Goal: Task Accomplishment & Management: Use online tool/utility

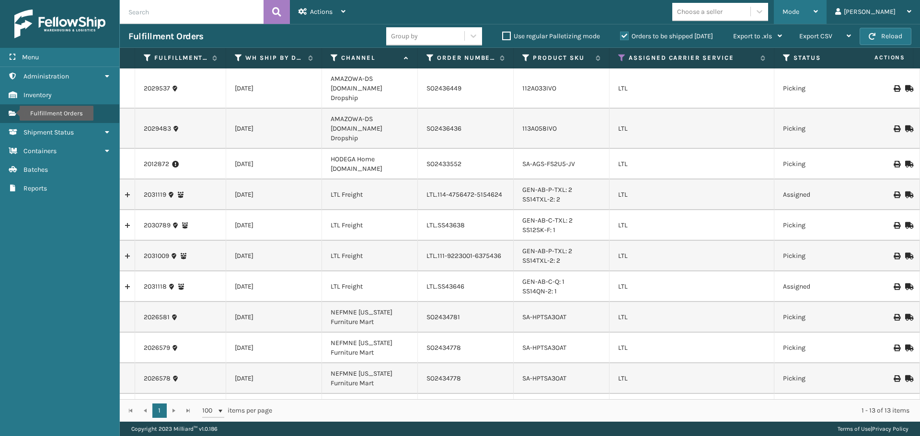
click at [818, 17] on div "Mode" at bounding box center [799, 12] width 35 height 24
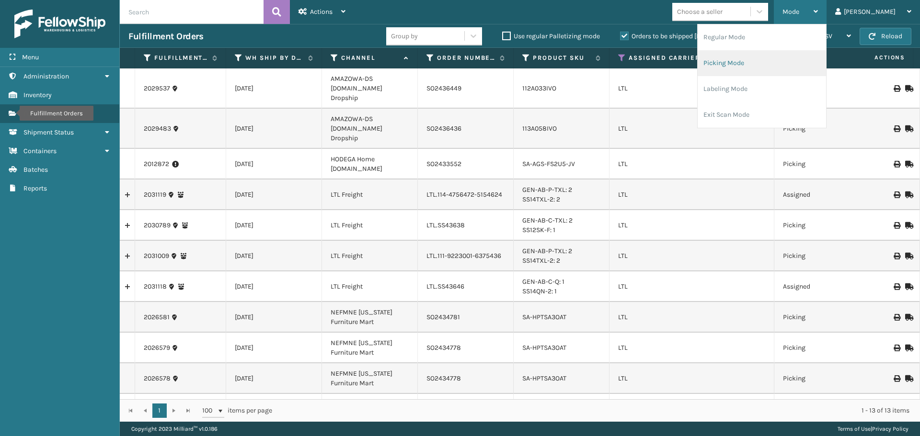
click at [803, 60] on li "Picking Mode" at bounding box center [761, 63] width 128 height 26
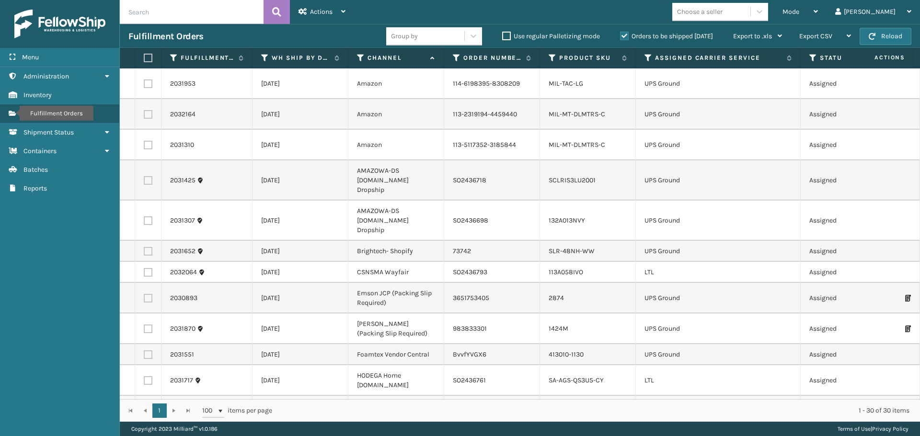
click at [643, 56] on th "Assigned Carrier Service" at bounding box center [718, 58] width 165 height 21
click at [646, 56] on icon at bounding box center [648, 58] width 8 height 9
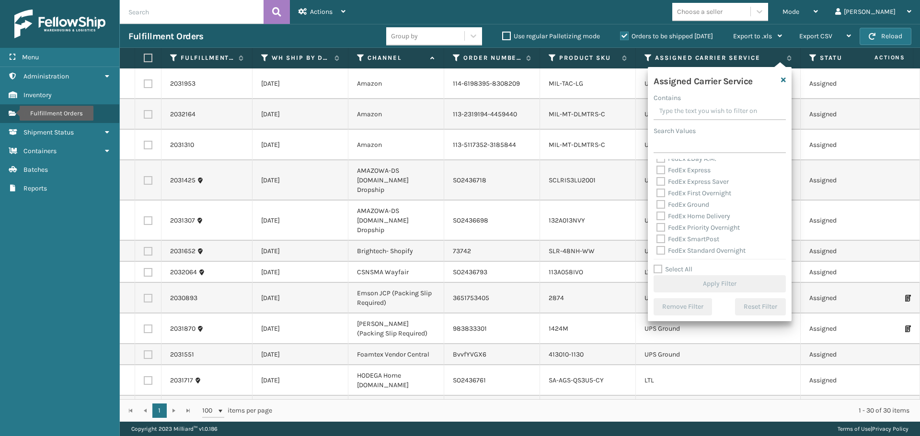
scroll to position [96, 0]
click at [663, 205] on label "LTL" at bounding box center [666, 207] width 21 height 8
click at [657, 205] on input "LTL" at bounding box center [656, 204] width 0 height 6
checkbox input "true"
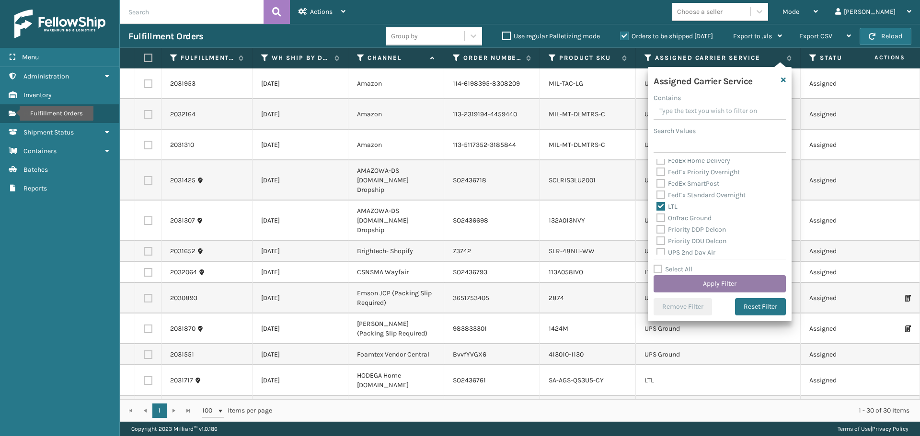
click at [685, 280] on button "Apply Filter" at bounding box center [719, 283] width 132 height 17
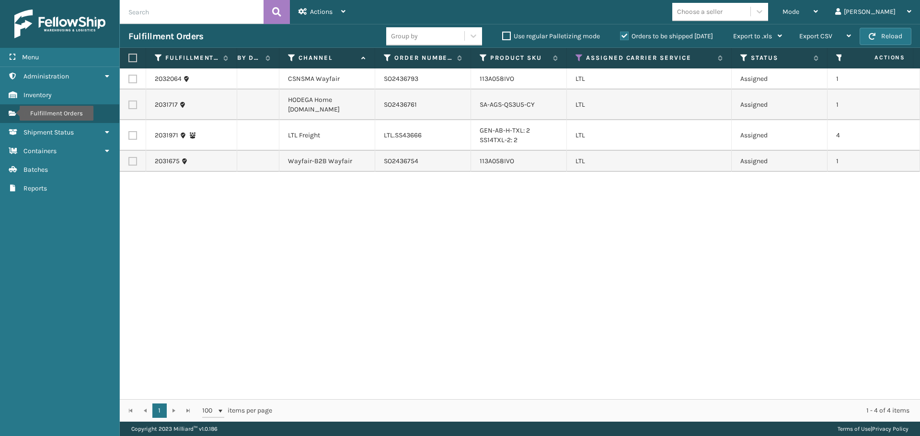
scroll to position [0, 68]
click at [131, 81] on label at bounding box center [132, 79] width 9 height 9
click at [129, 81] on input "checkbox" at bounding box center [128, 78] width 0 height 6
checkbox input "true"
click at [133, 163] on label at bounding box center [132, 161] width 9 height 9
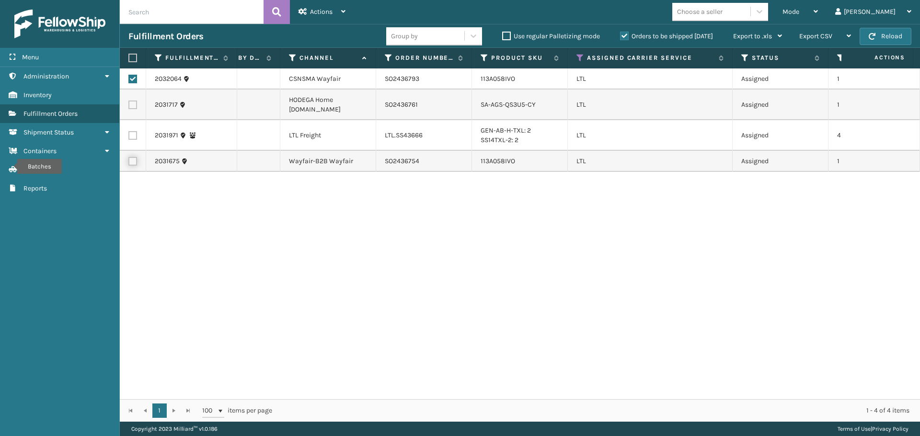
click at [129, 163] on input "checkbox" at bounding box center [128, 160] width 0 height 6
checkbox input "true"
click at [321, 12] on span "Actions" at bounding box center [321, 12] width 23 height 8
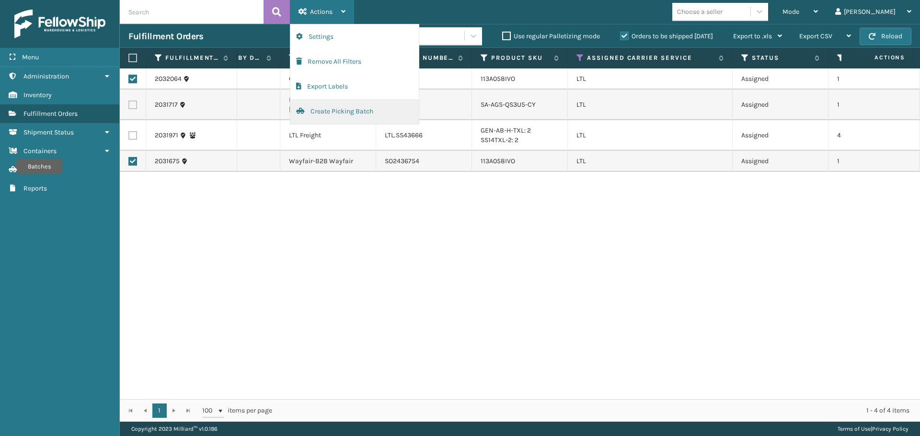
click at [316, 111] on button "Create Picking Batch" at bounding box center [354, 111] width 128 height 25
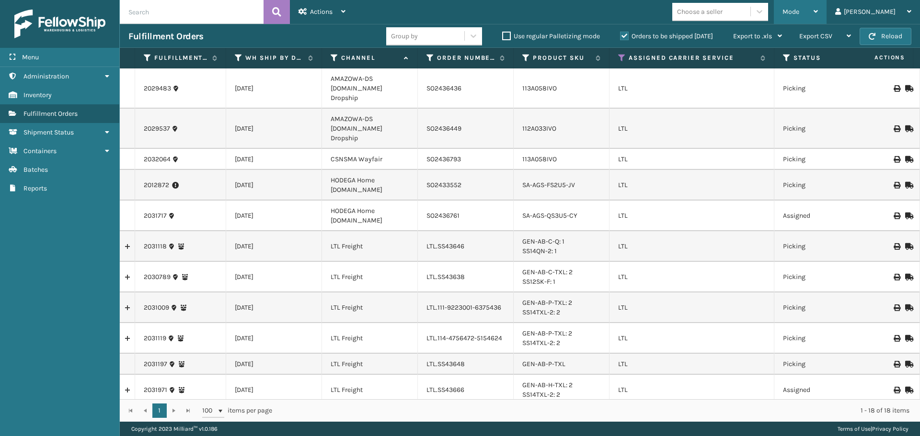
click at [799, 12] on span "Mode" at bounding box center [790, 12] width 17 height 8
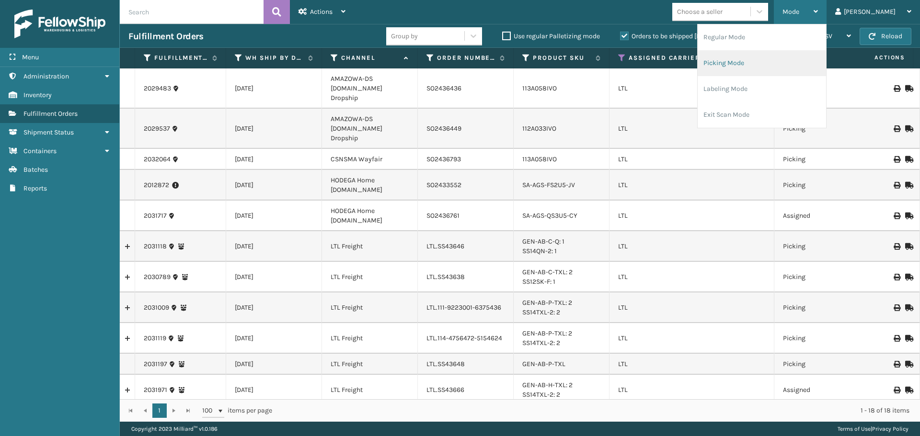
click at [772, 65] on li "Picking Mode" at bounding box center [761, 63] width 128 height 26
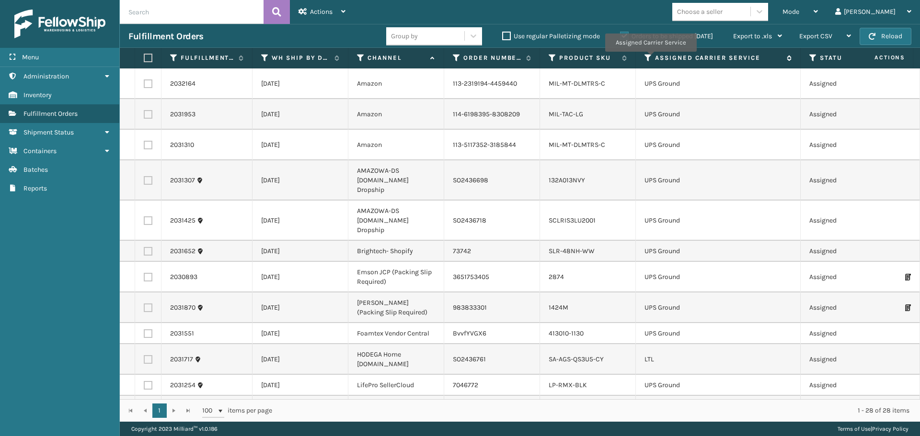
click at [650, 58] on icon at bounding box center [648, 58] width 8 height 9
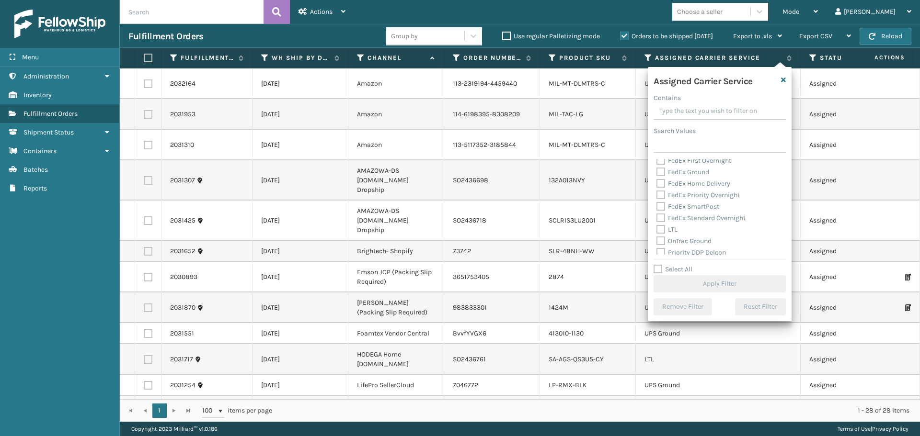
scroll to position [96, 0]
click at [661, 208] on label "LTL" at bounding box center [666, 207] width 21 height 8
click at [657, 207] on input "LTL" at bounding box center [656, 204] width 0 height 6
checkbox input "true"
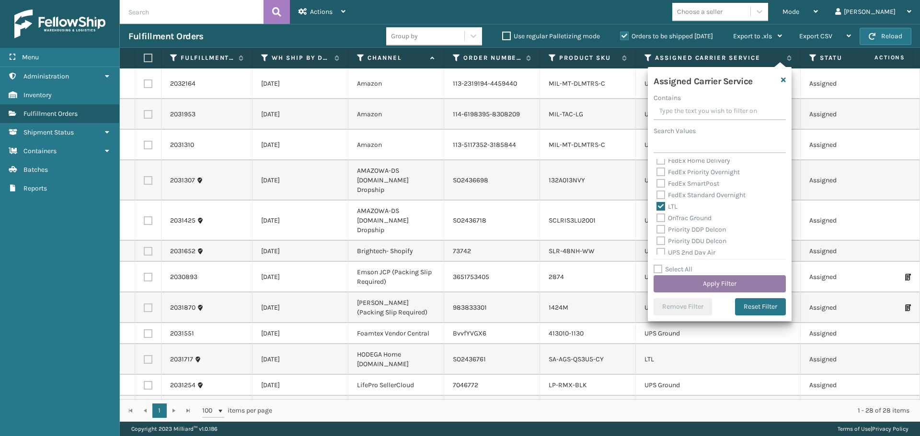
click at [682, 285] on button "Apply Filter" at bounding box center [719, 283] width 132 height 17
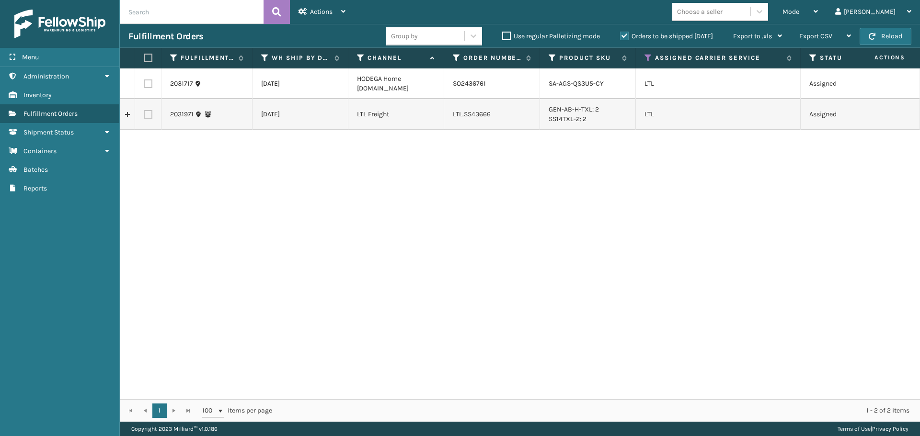
click at [148, 86] on label at bounding box center [148, 84] width 9 height 9
click at [144, 86] on input "checkbox" at bounding box center [144, 83] width 0 height 6
checkbox input "true"
click at [320, 21] on div "Actions" at bounding box center [321, 12] width 47 height 24
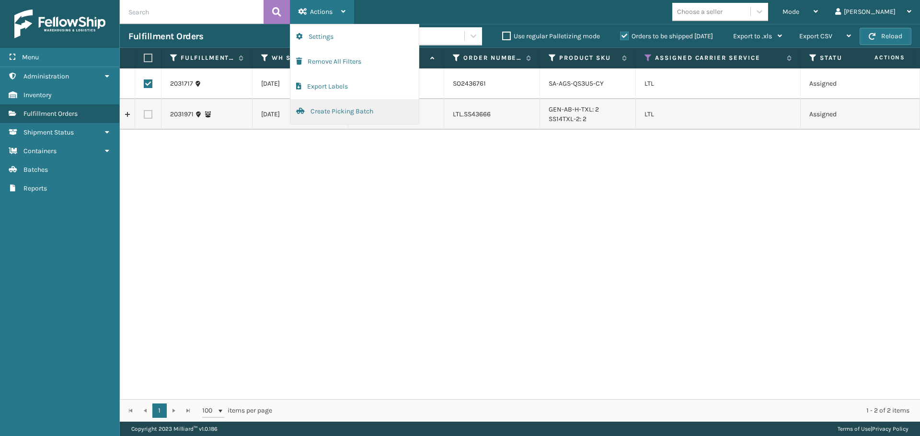
click at [326, 108] on button "Create Picking Batch" at bounding box center [354, 111] width 128 height 25
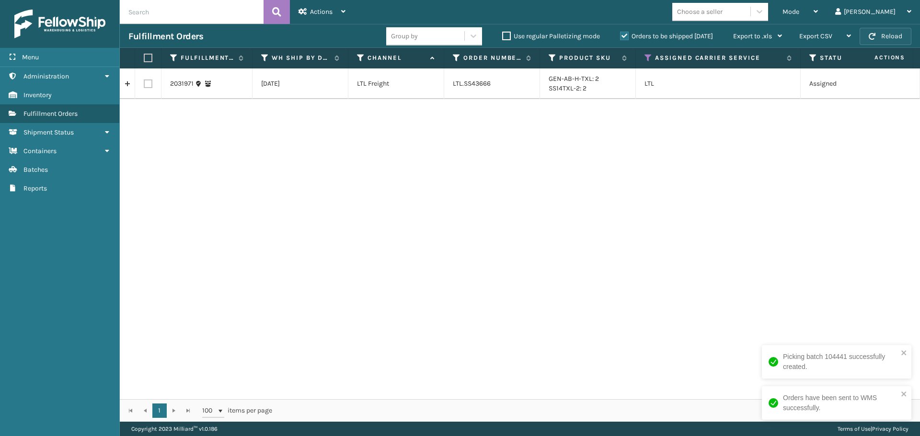
click at [894, 31] on button "Reload" at bounding box center [885, 36] width 52 height 17
